Goal: Task Accomplishment & Management: Complete application form

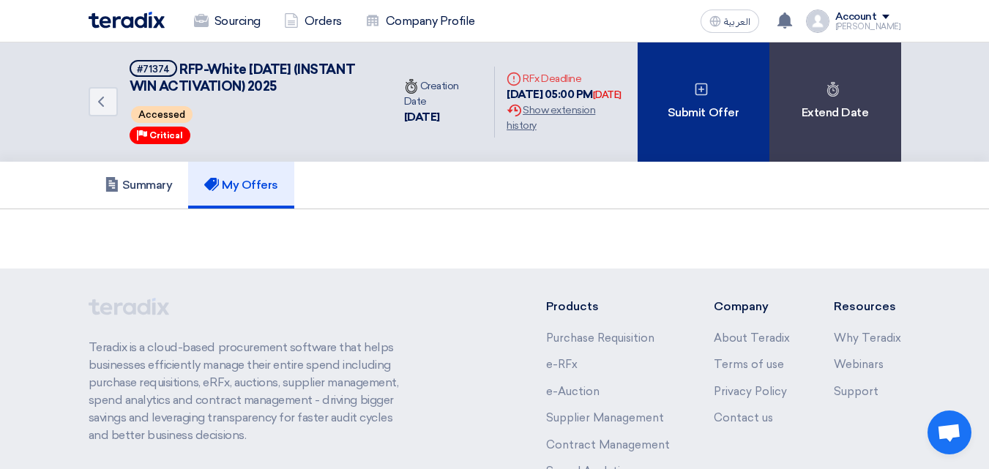
click at [687, 103] on div "Submit Offer" at bounding box center [704, 101] width 132 height 119
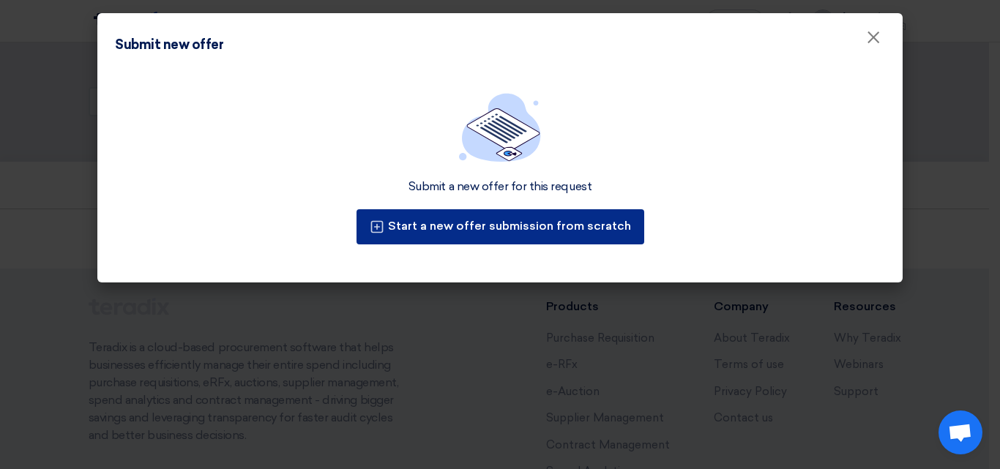
click at [527, 209] on button "Start a new offer submission from scratch" at bounding box center [501, 226] width 288 height 35
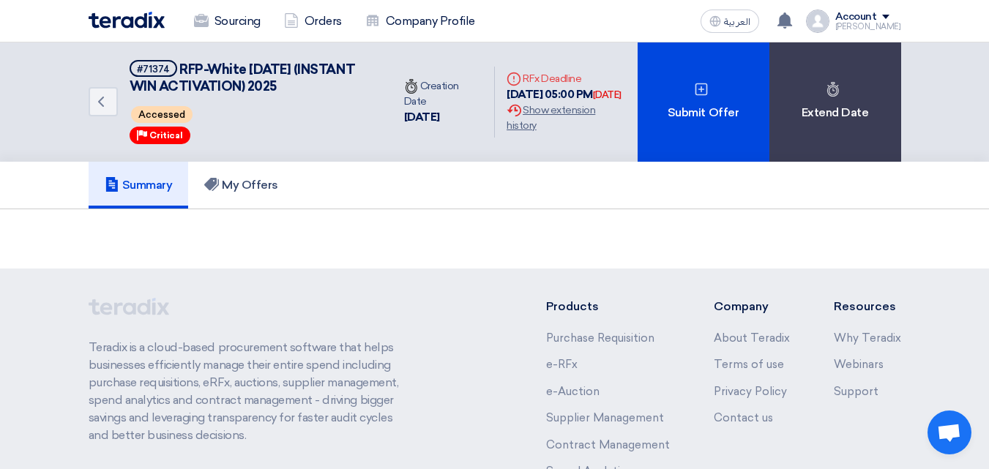
drag, startPoint x: 653, startPoint y: 138, endPoint x: 127, endPoint y: 26, distance: 537.4
click at [127, 26] on img at bounding box center [127, 20] width 76 height 17
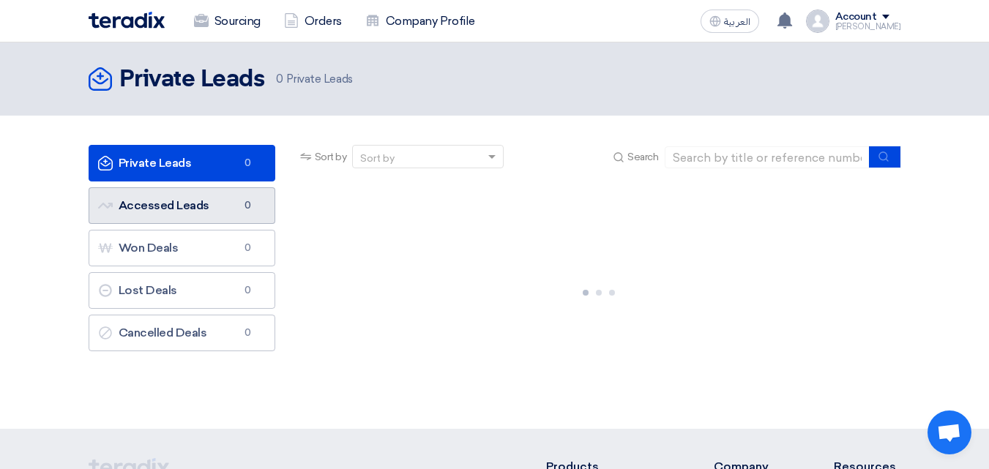
click at [186, 219] on link "Accessed Leads Accessed Leads 0" at bounding box center [182, 205] width 187 height 37
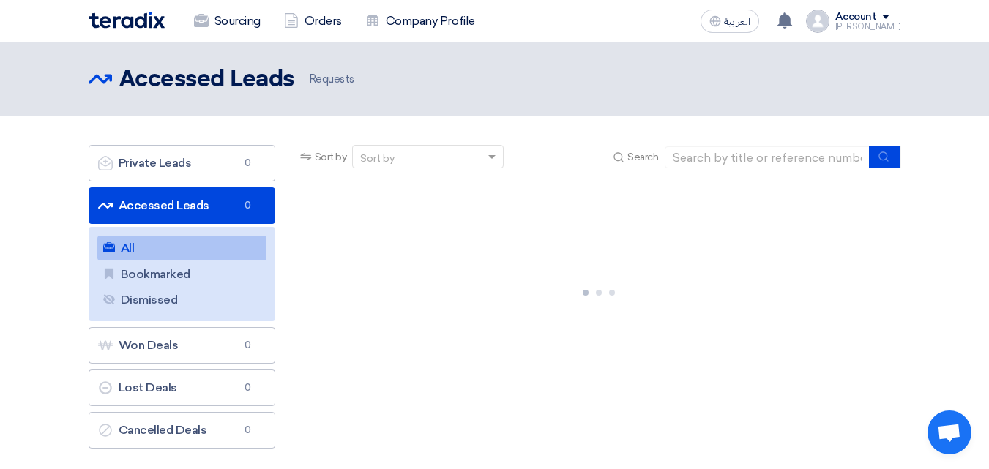
click at [227, 207] on link "Accessed Leads Accessed Leads 0" at bounding box center [182, 205] width 187 height 37
